Goal: Navigation & Orientation: Find specific page/section

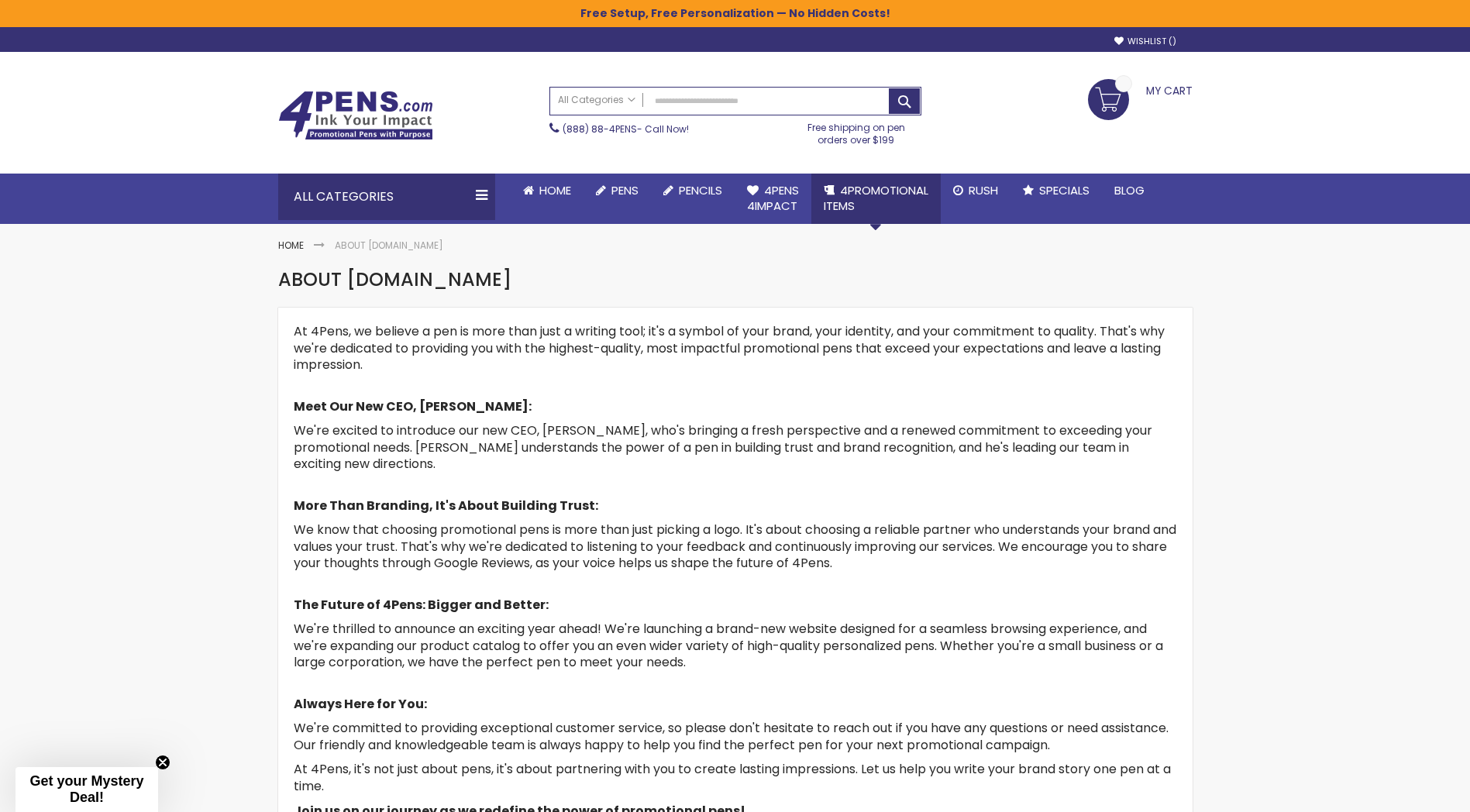
click at [879, 213] on li "4PROMOTIONAL ITEMS Promotional Gifts Made in the USA Keychains Gift Sets Sticky…" at bounding box center [876, 199] width 130 height 50
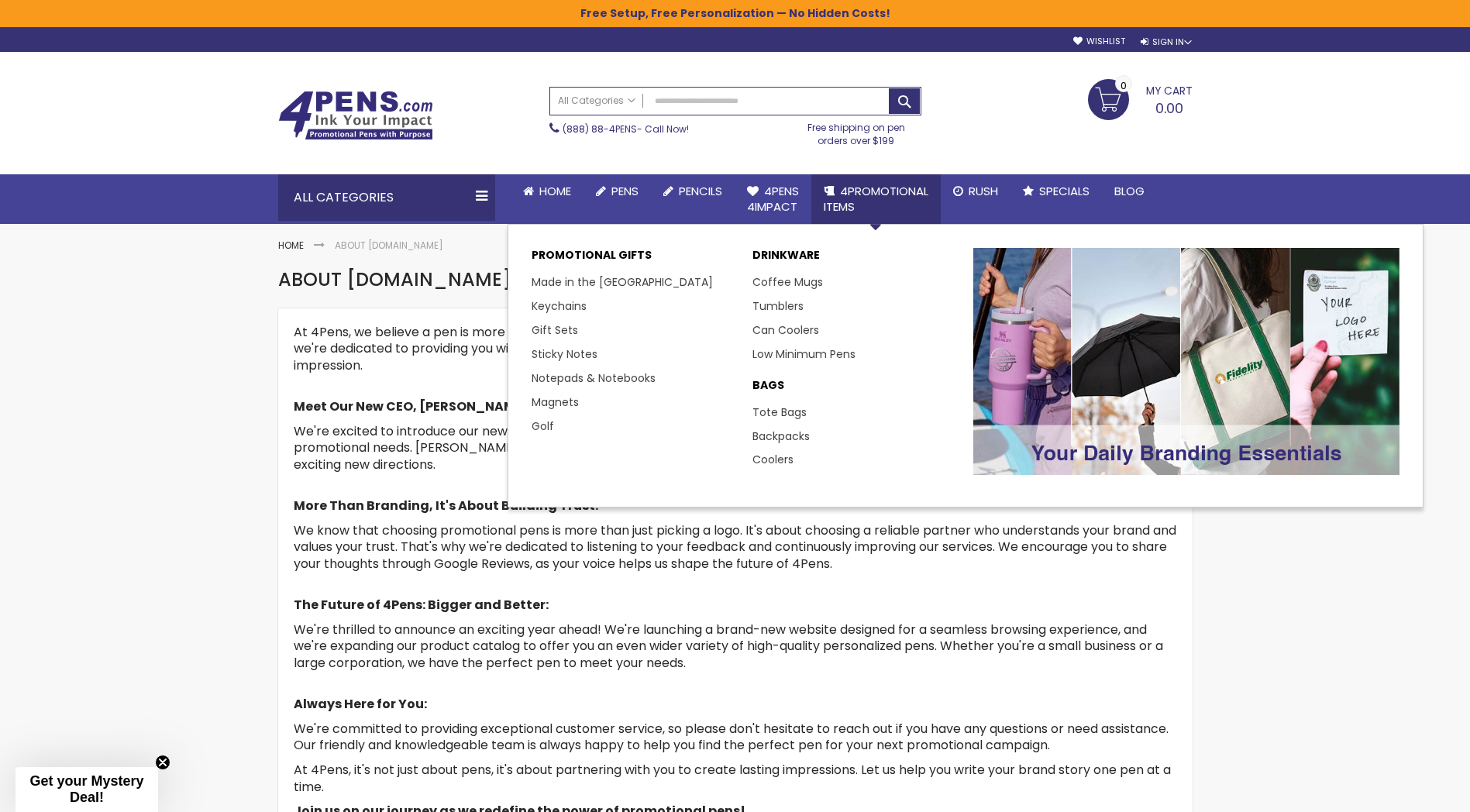
click at [861, 195] on span "4PROMOTIONAL ITEMS" at bounding box center [875, 199] width 105 height 32
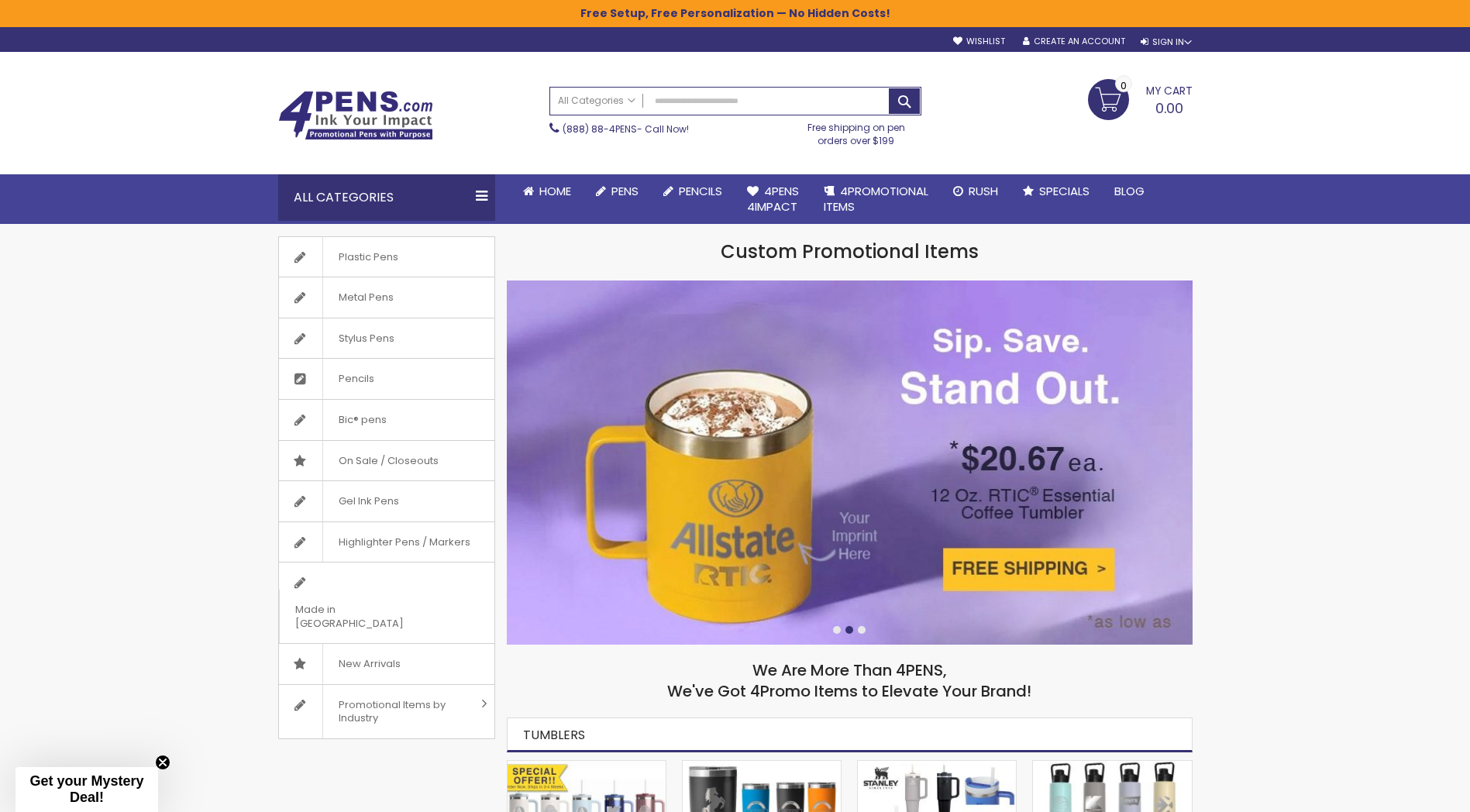
click at [481, 200] on div "All Categories" at bounding box center [386, 198] width 217 height 47
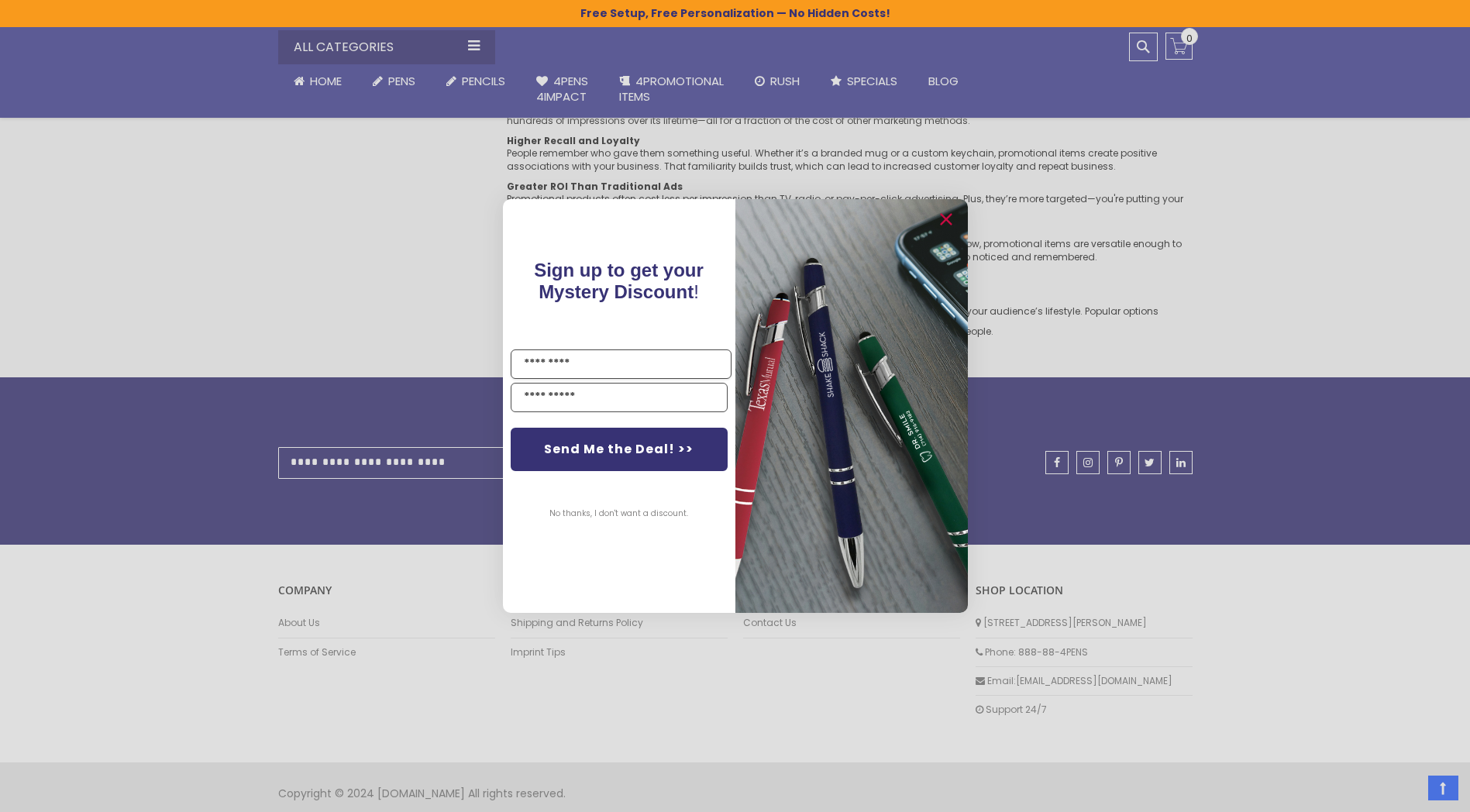
scroll to position [5795, 0]
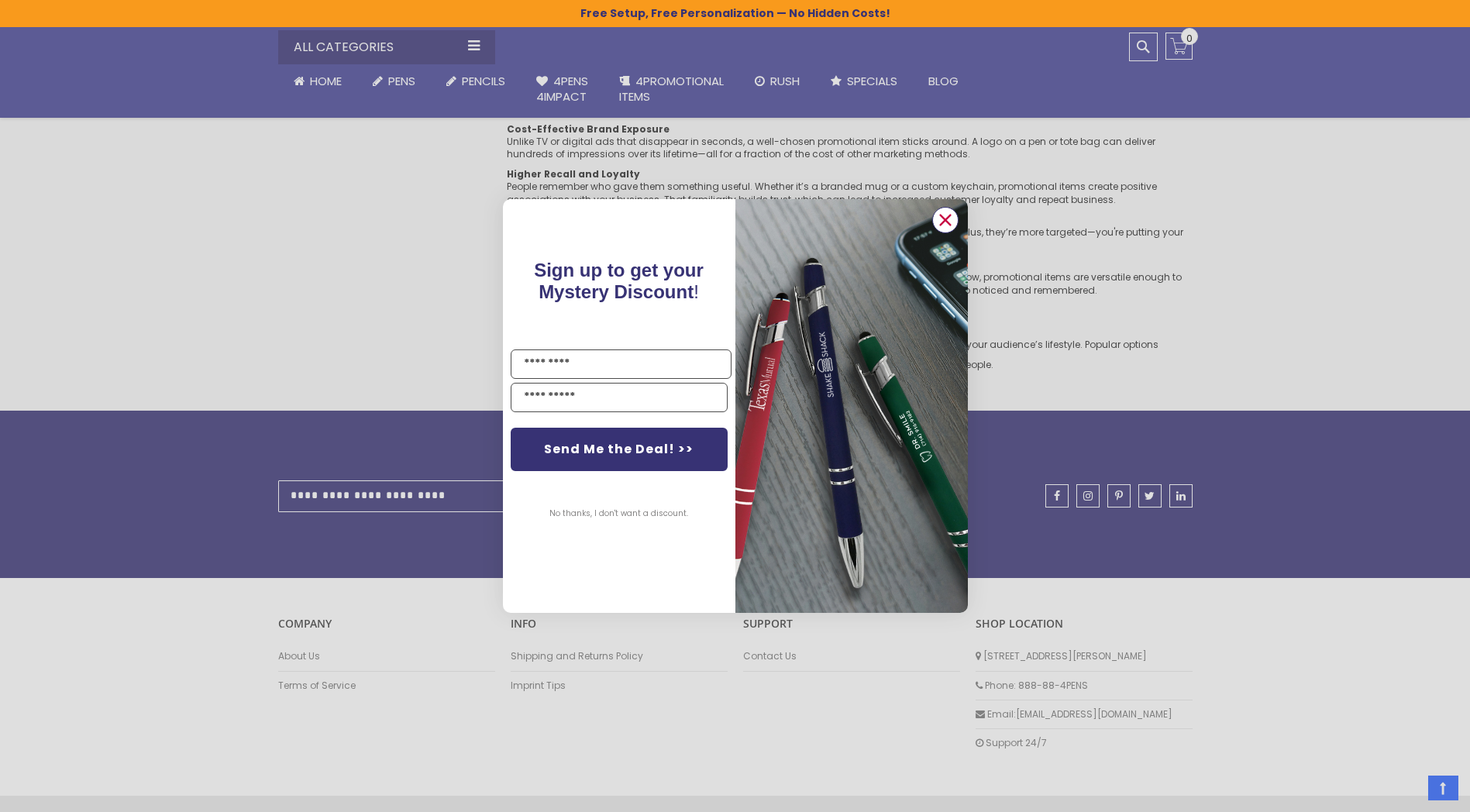
drag, startPoint x: 944, startPoint y: 214, endPoint x: 815, endPoint y: 301, distance: 155.6
click at [943, 216] on circle "Close dialog" at bounding box center [945, 219] width 23 height 23
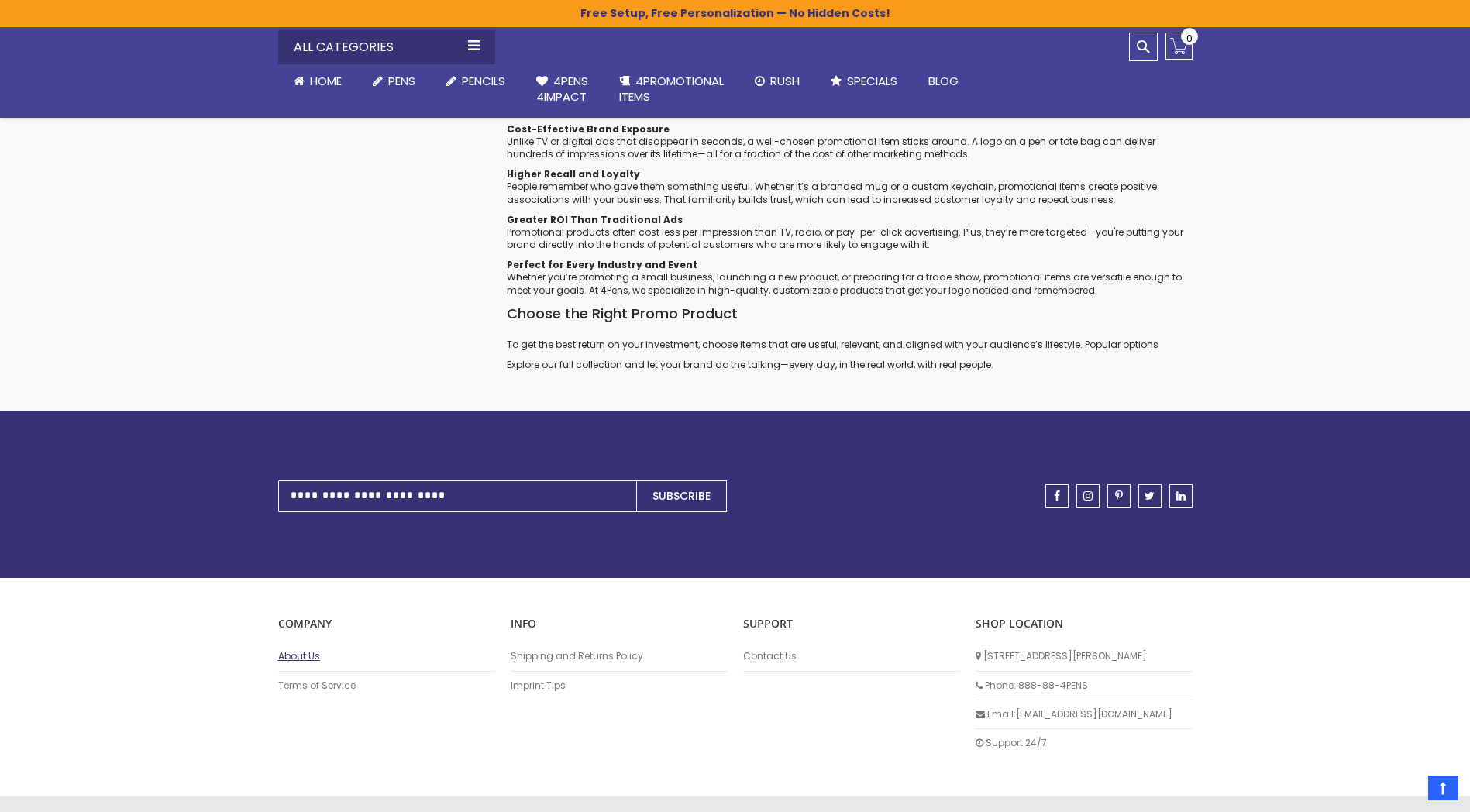
click at [292, 659] on link "About Us" at bounding box center [386, 656] width 217 height 12
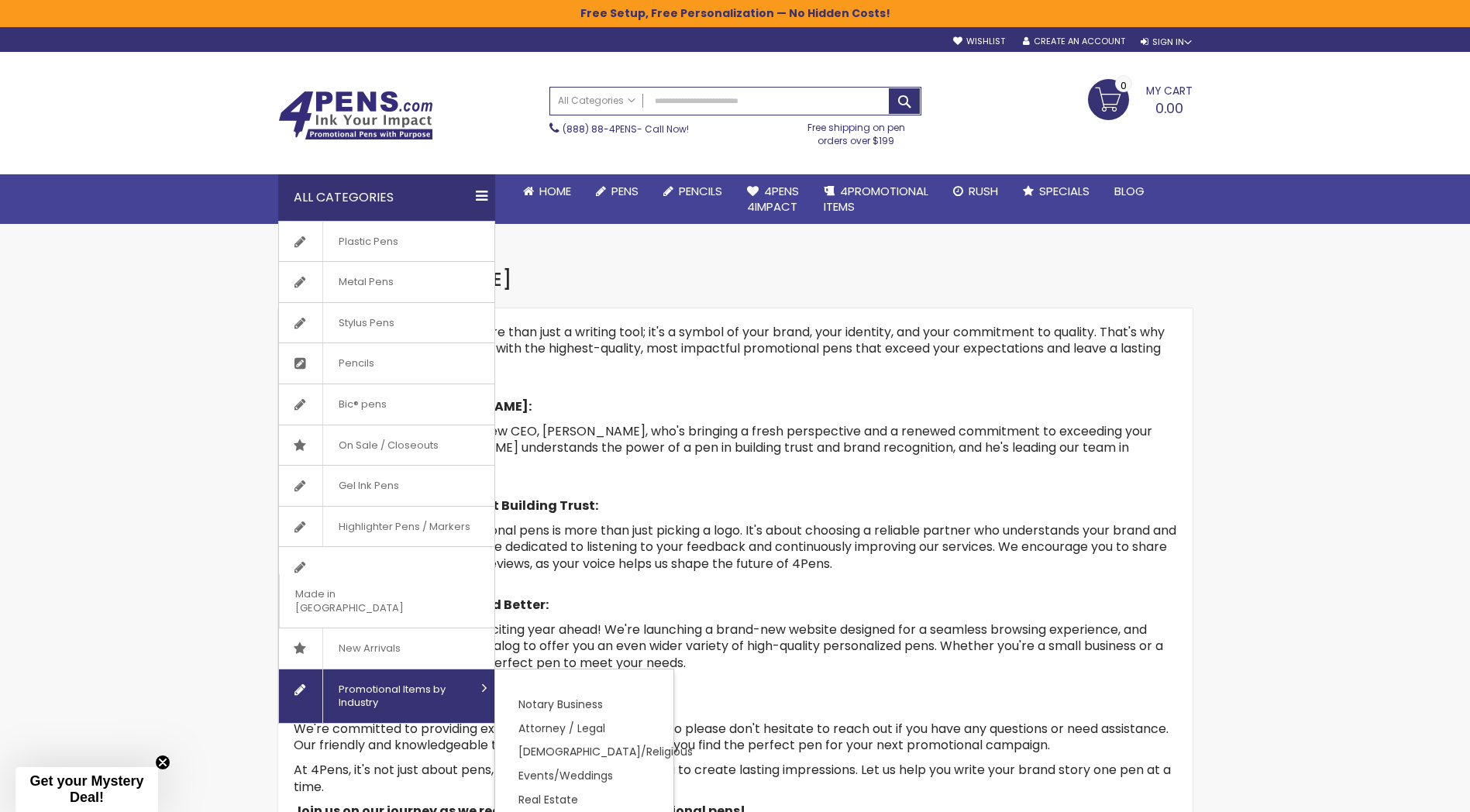
click at [384, 669] on span "Promotional Items by Industry" at bounding box center [399, 696] width 154 height 54
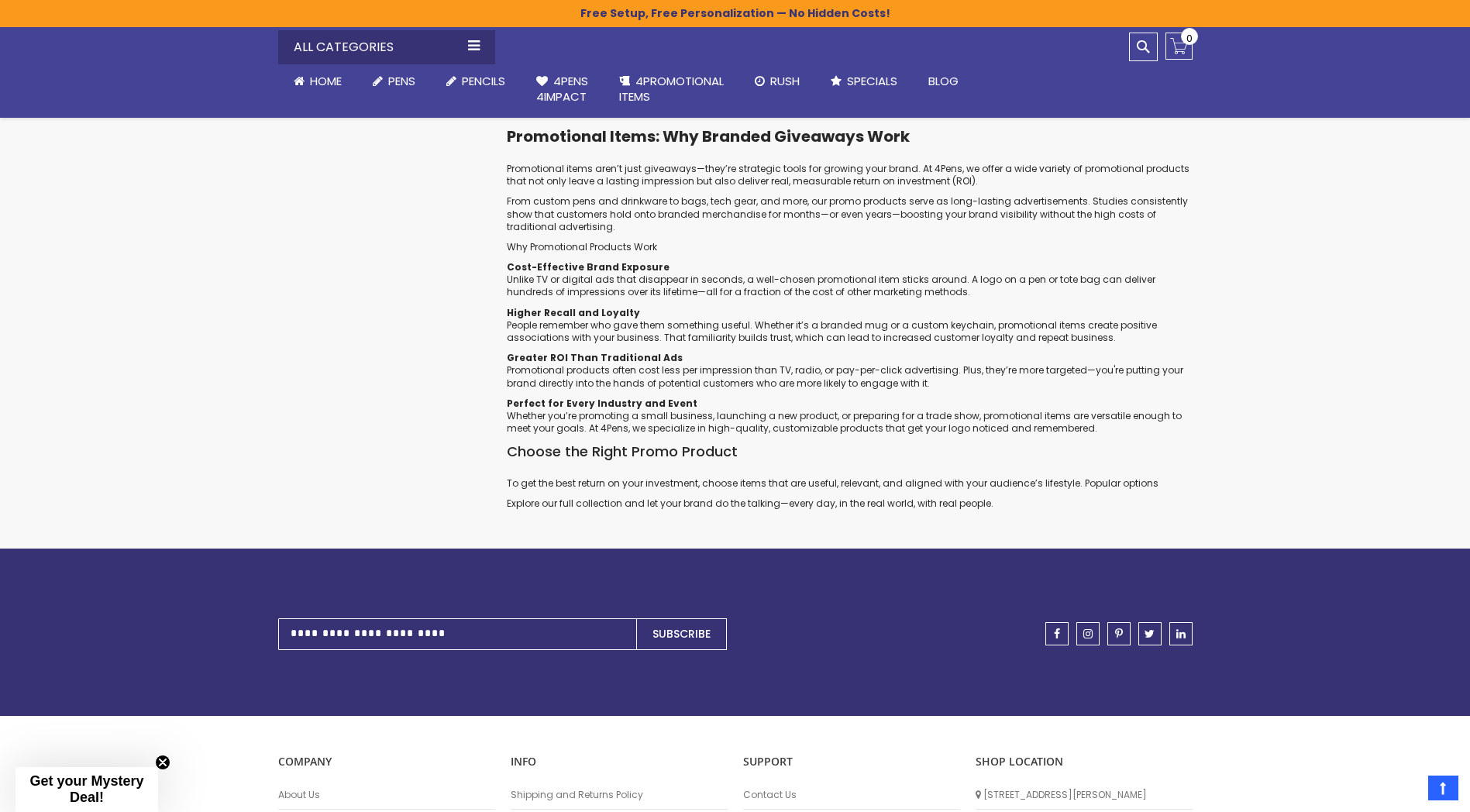
scroll to position [5841, 0]
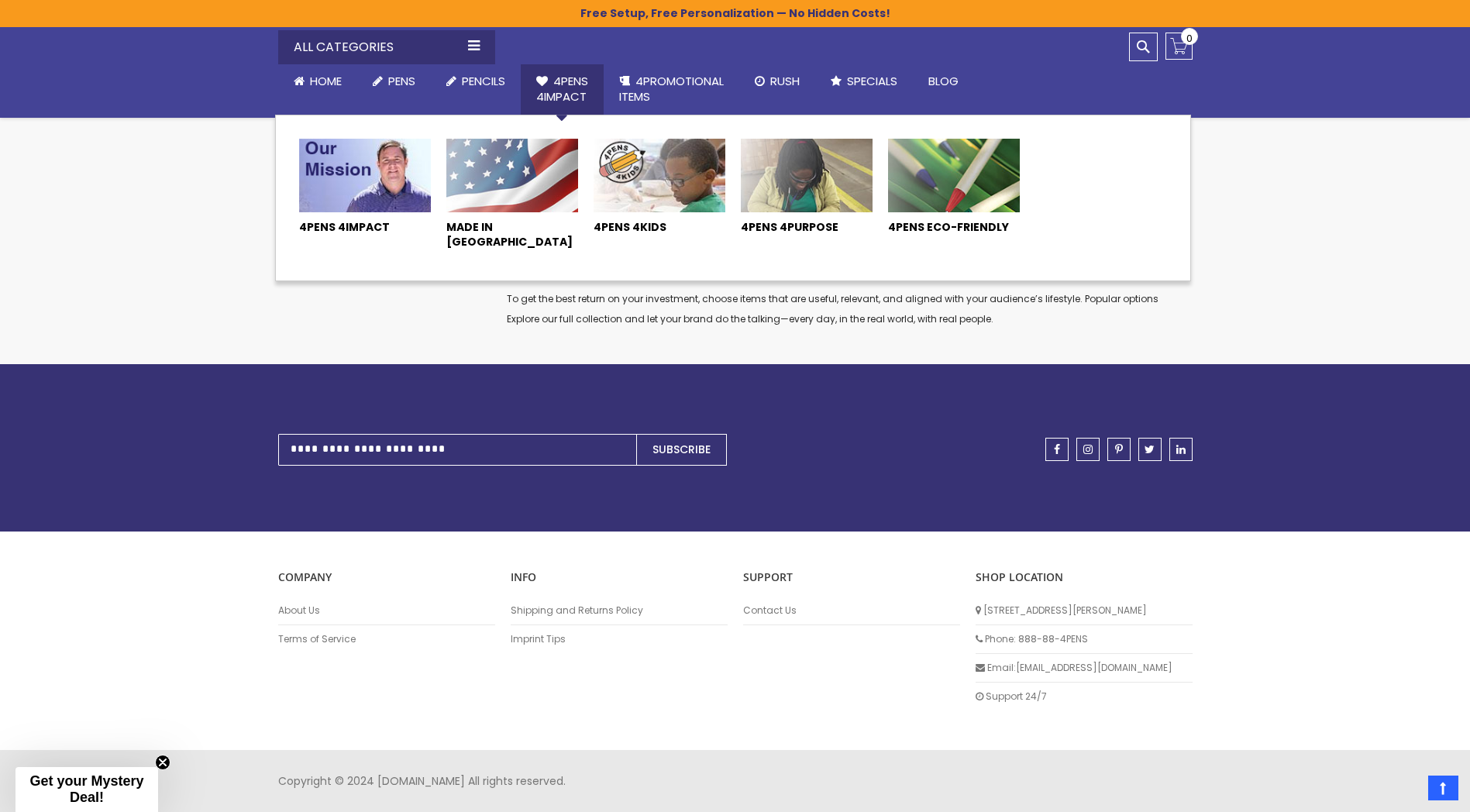
click at [401, 206] on img at bounding box center [365, 176] width 131 height 74
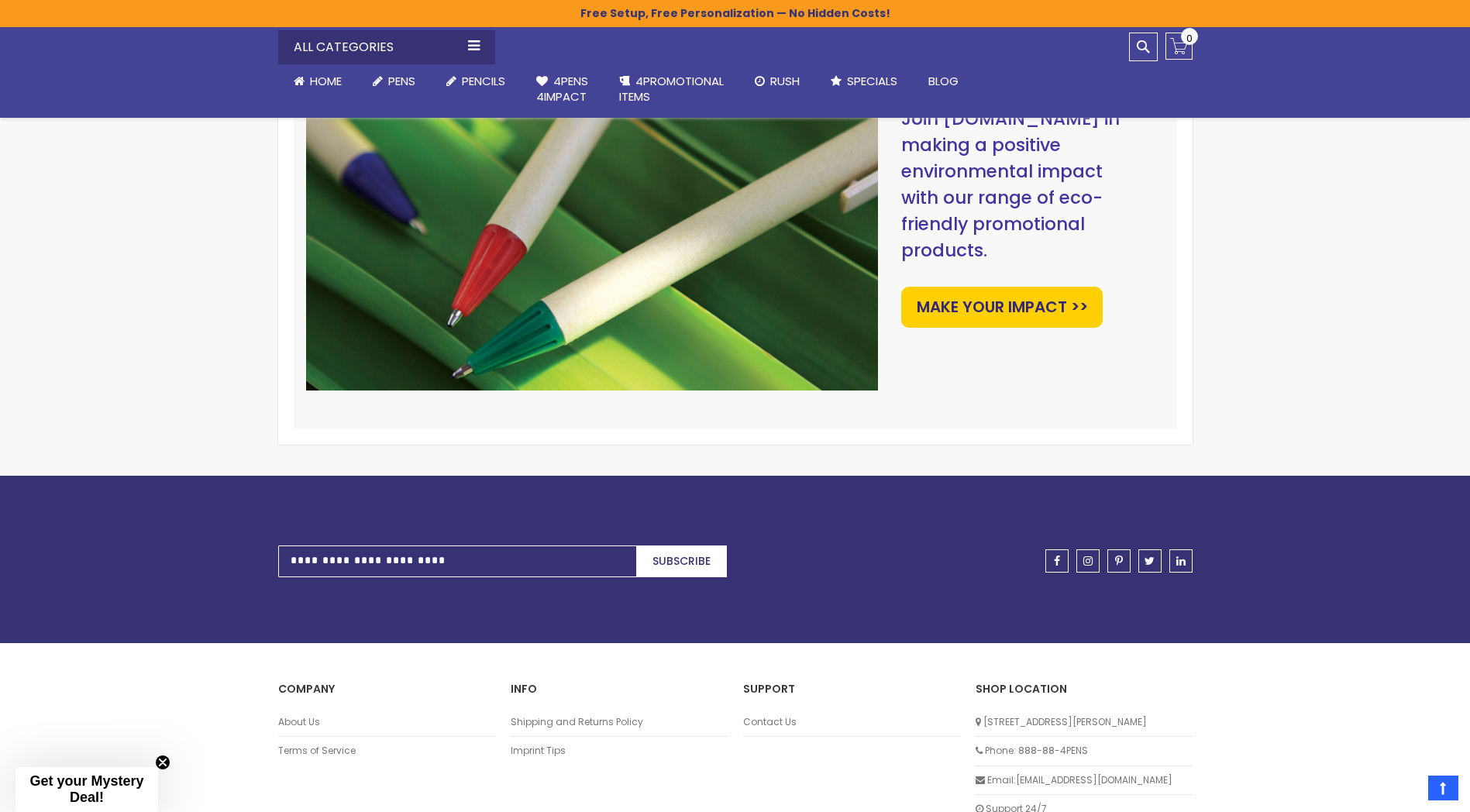
scroll to position [2363, 0]
